Goal: Find specific page/section: Find specific page/section

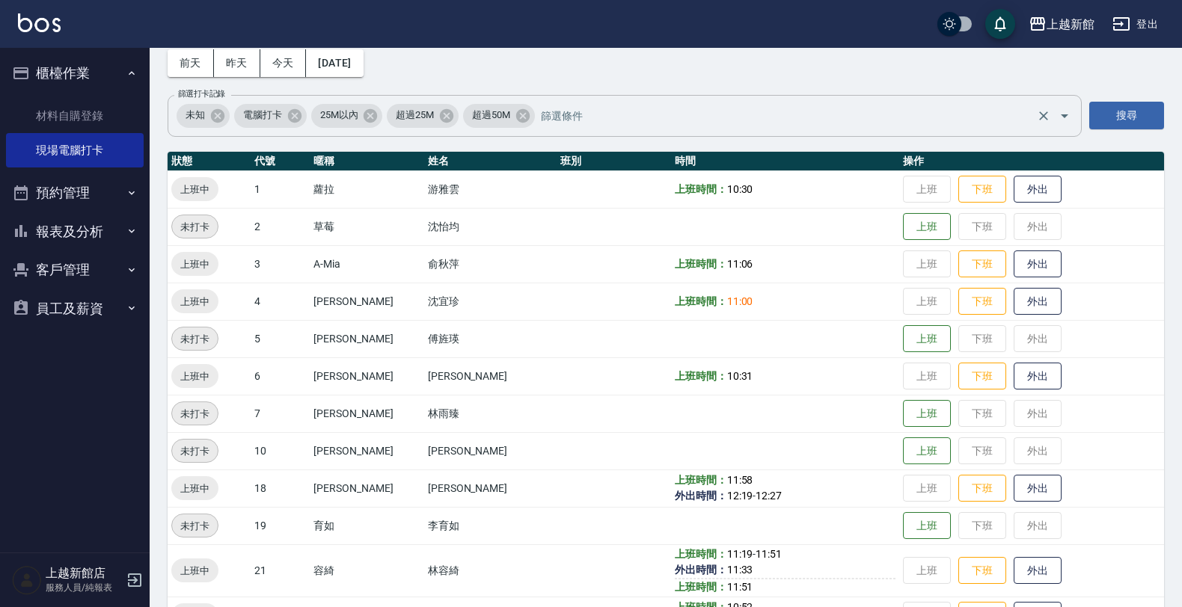
scroll to position [61, 0]
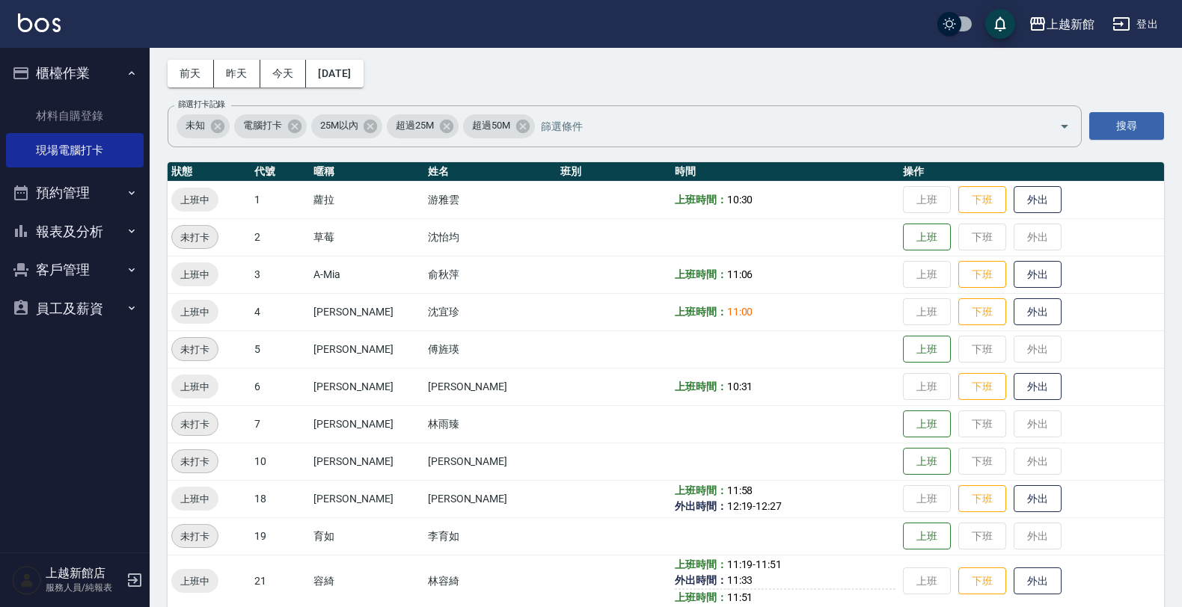
drag, startPoint x: 391, startPoint y: 296, endPoint x: -4, endPoint y: 648, distance: 528.7
drag, startPoint x: -4, startPoint y: 648, endPoint x: 640, endPoint y: 58, distance: 873.0
click at [640, 58] on div "Employee Daily Clock In 現場電腦打卡 [DATE] [DATE] [DATE] [DATE] 篩選打卡記錄 未知 電腦打卡 25M以內…" at bounding box center [666, 437] width 1032 height 901
click at [61, 272] on button "客戶管理" at bounding box center [75, 270] width 138 height 39
click at [116, 316] on link "客戶列表" at bounding box center [75, 312] width 138 height 34
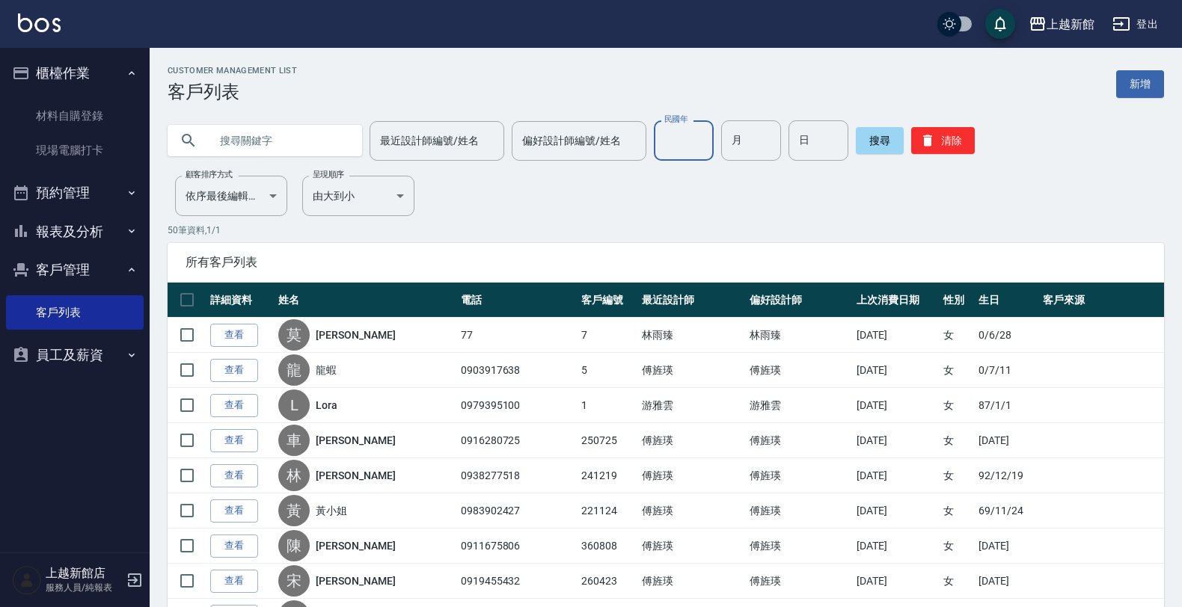
click at [654, 151] on input "民國年" at bounding box center [684, 140] width 60 height 40
type input "81"
click at [247, 121] on input "text" at bounding box center [279, 140] width 141 height 40
type input "戴"
click at [856, 142] on button "搜尋" at bounding box center [880, 140] width 48 height 27
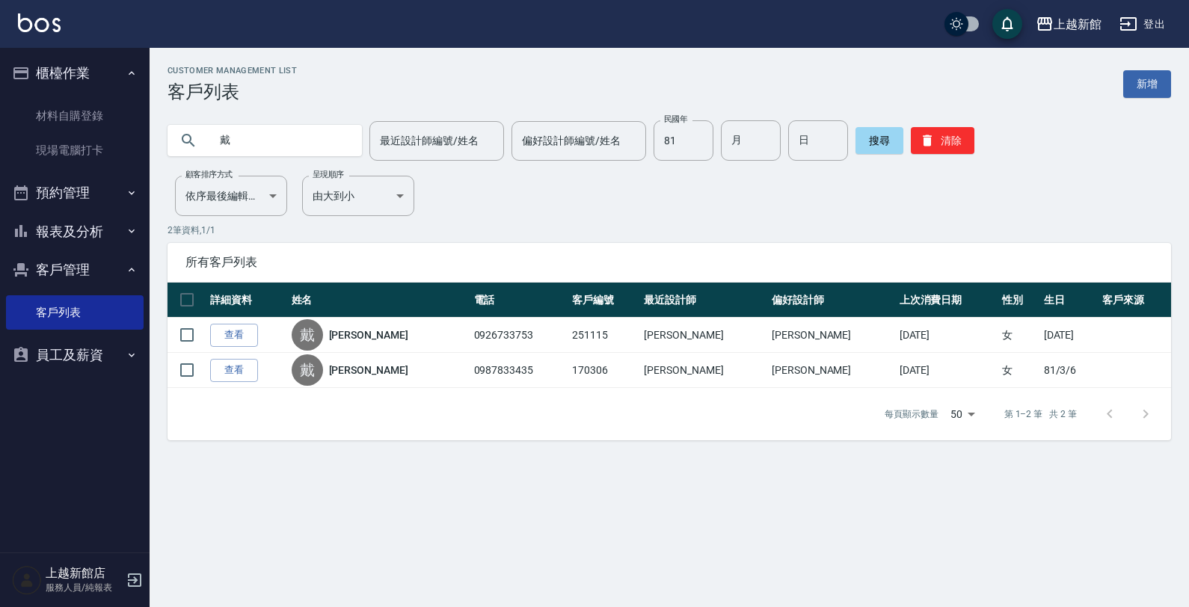
click at [263, 143] on input "戴" at bounding box center [279, 140] width 141 height 40
type input "82"
click at [316, 132] on input "text" at bounding box center [279, 140] width 141 height 40
type input "戴"
click at [868, 131] on button "搜尋" at bounding box center [880, 140] width 48 height 27
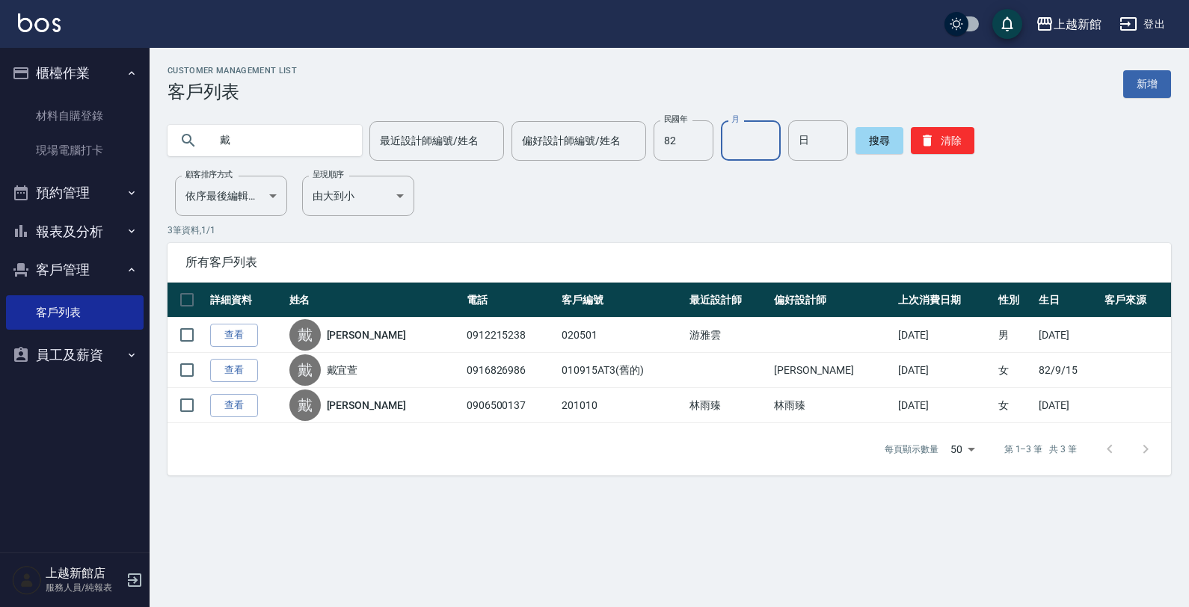
click at [721, 146] on input "月" at bounding box center [751, 140] width 60 height 40
type input "5"
click at [819, 151] on input "日" at bounding box center [818, 140] width 60 height 40
type input "1"
drag, startPoint x: 866, startPoint y: 132, endPoint x: 853, endPoint y: 120, distance: 17.5
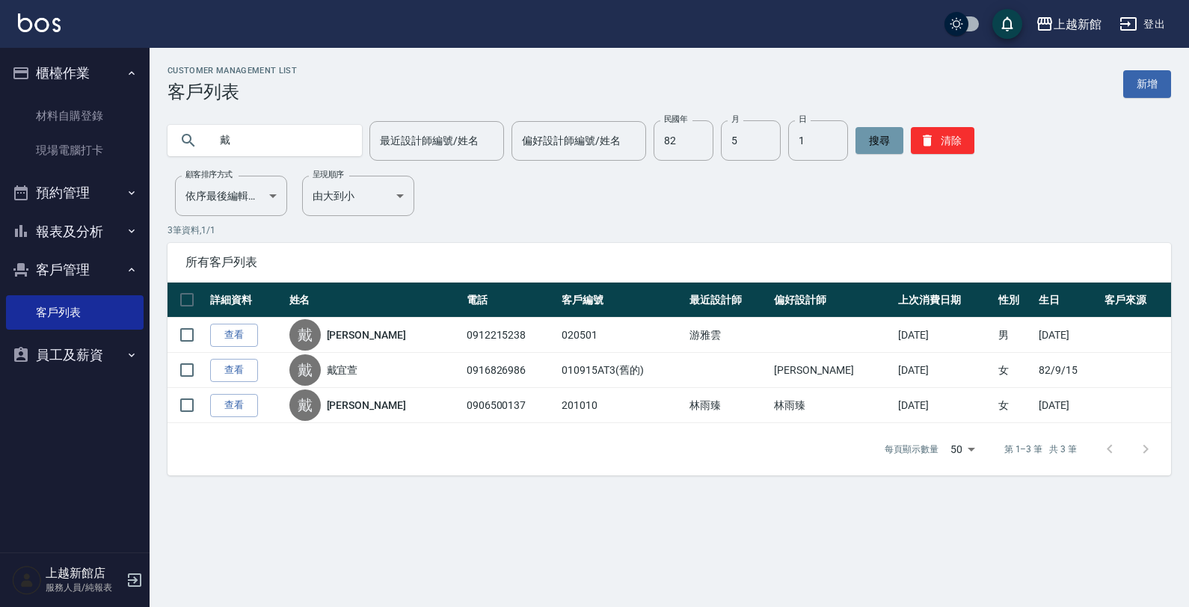
click at [864, 128] on button "搜尋" at bounding box center [880, 140] width 48 height 27
